Goal: Information Seeking & Learning: Learn about a topic

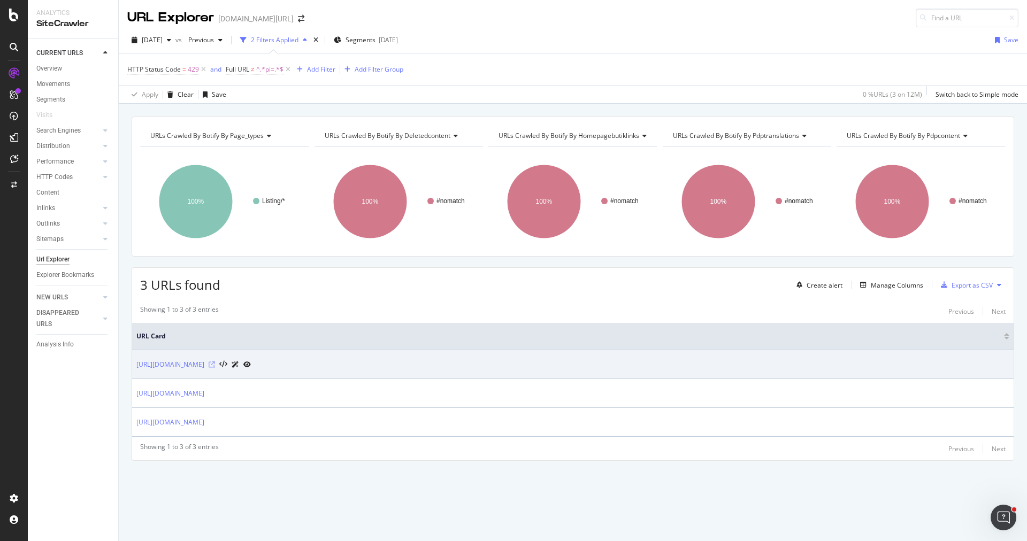
click at [215, 362] on icon at bounding box center [212, 365] width 6 height 6
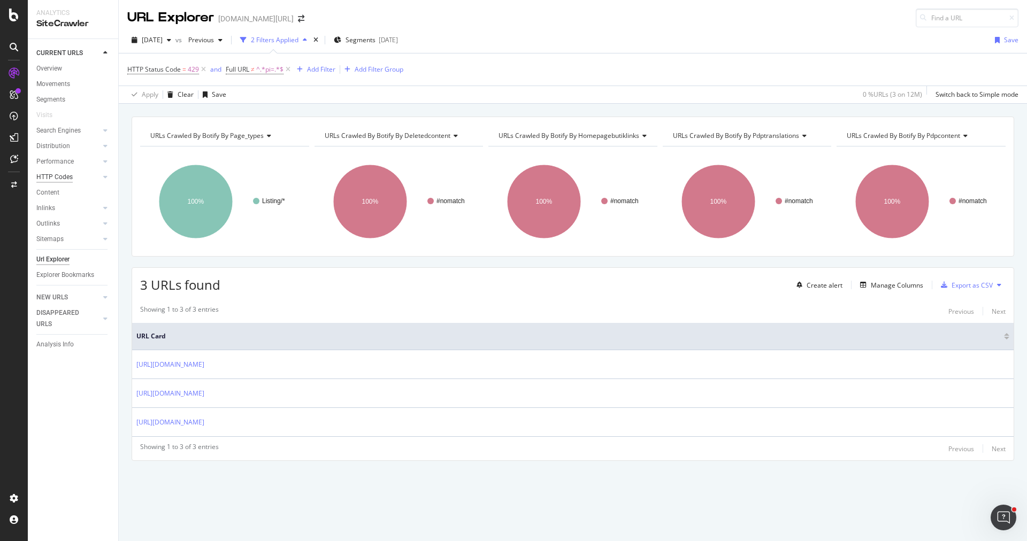
click at [57, 179] on div "HTTP Codes" at bounding box center [54, 177] width 36 height 11
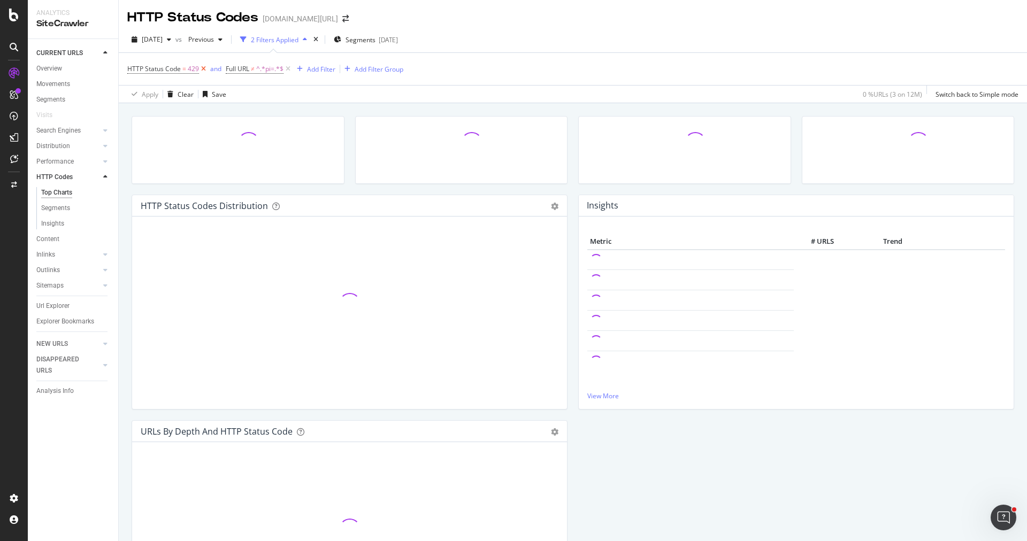
click at [200, 70] on icon at bounding box center [203, 69] width 9 height 11
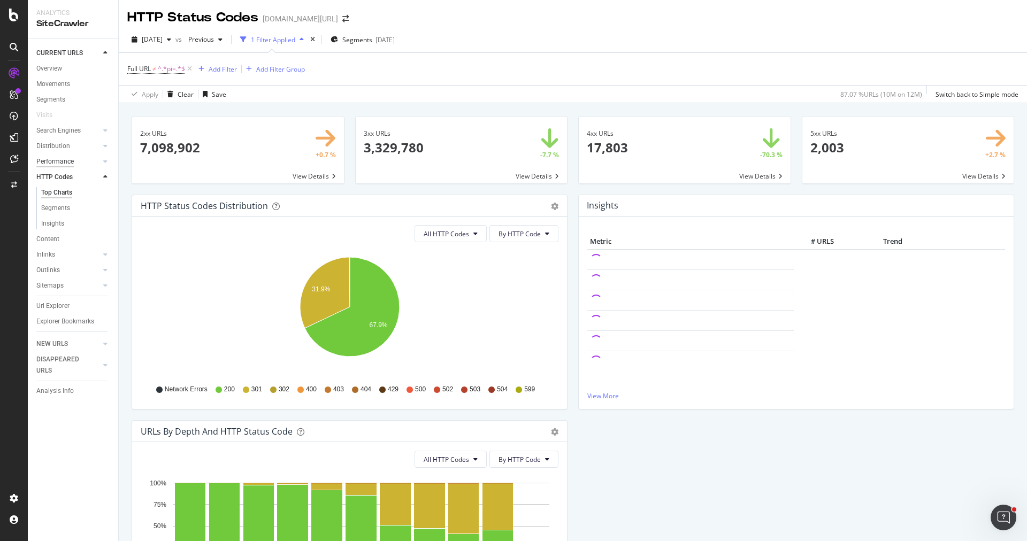
click at [62, 162] on div "Performance" at bounding box center [54, 161] width 37 height 11
